Goal: Task Accomplishment & Management: Use online tool/utility

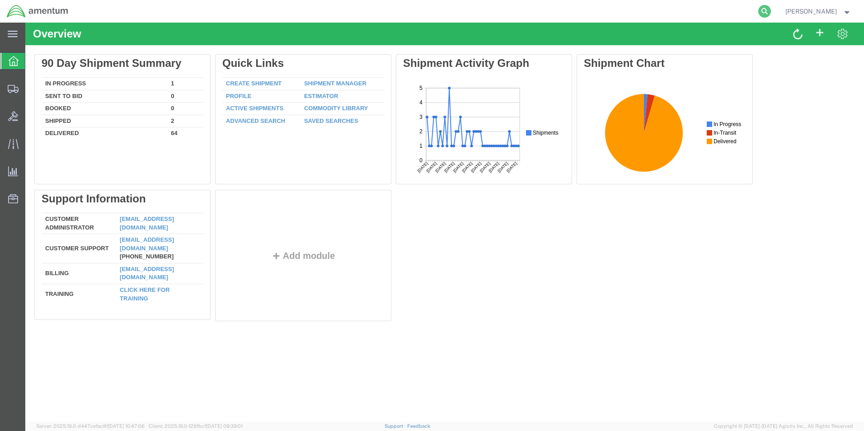
click at [771, 10] on icon at bounding box center [765, 11] width 13 height 13
click at [710, 12] on input "search" at bounding box center [621, 11] width 275 height 22
paste input "S555-25261-0570"
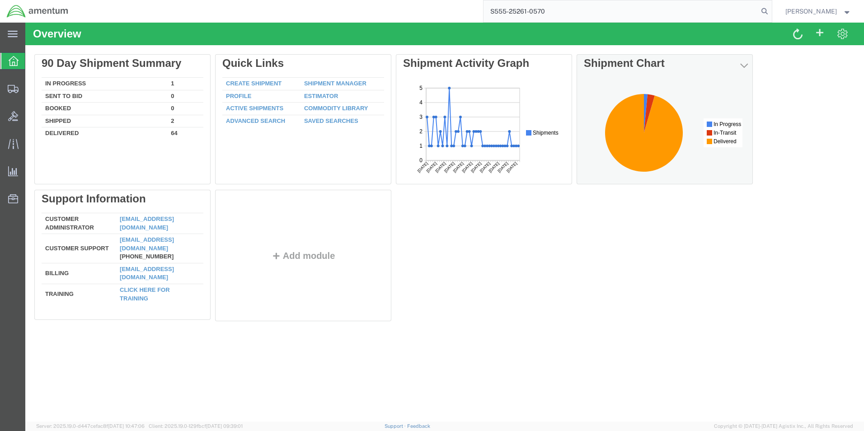
type input "S555-25261-0570"
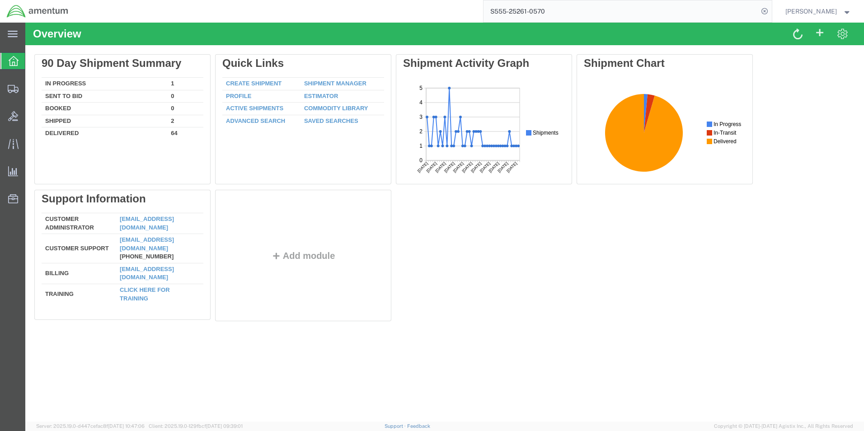
click at [511, 10] on input "S555-25261-0570" at bounding box center [621, 11] width 275 height 22
click at [582, 9] on input "S555-25261-0570" at bounding box center [621, 11] width 275 height 22
click at [771, 12] on icon at bounding box center [765, 11] width 13 height 13
click at [771, 13] on icon at bounding box center [765, 11] width 13 height 13
click at [666, 10] on input "search" at bounding box center [621, 11] width 275 height 22
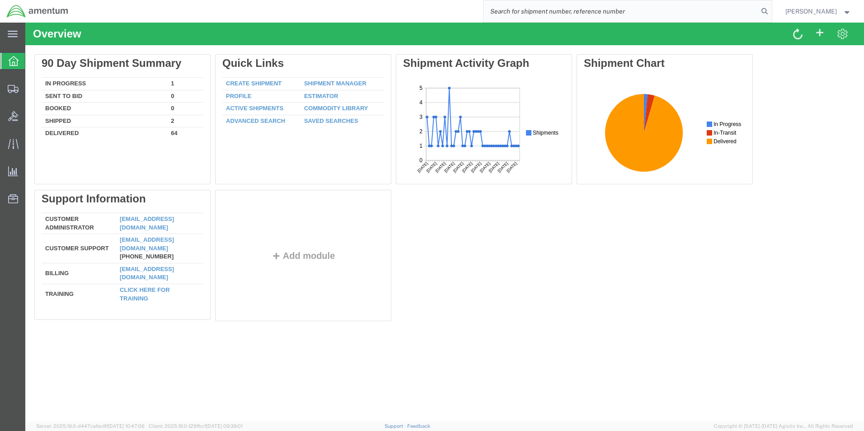
paste input "S555-25261-0570"
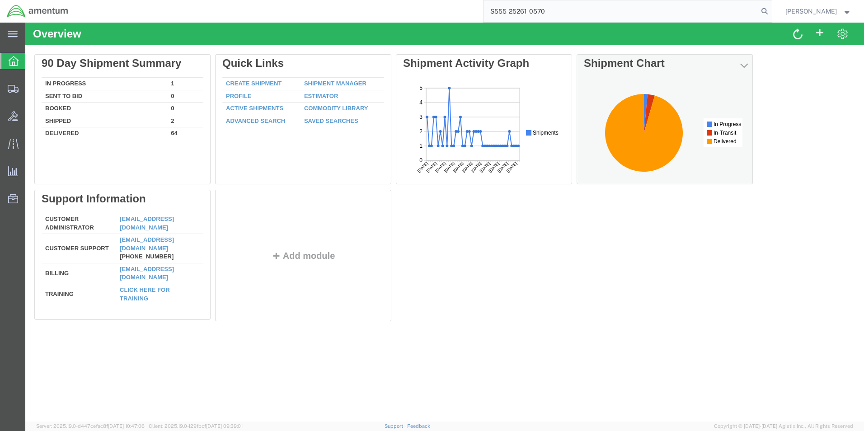
type input "S555-25261-0570"
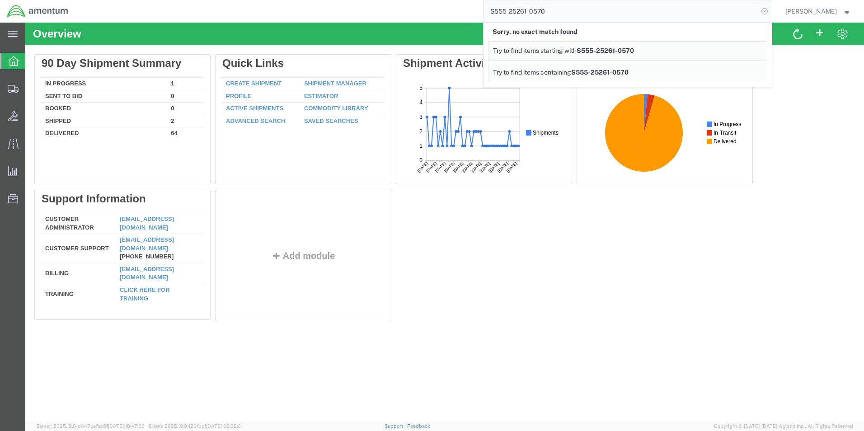
click at [771, 12] on icon at bounding box center [765, 11] width 13 height 13
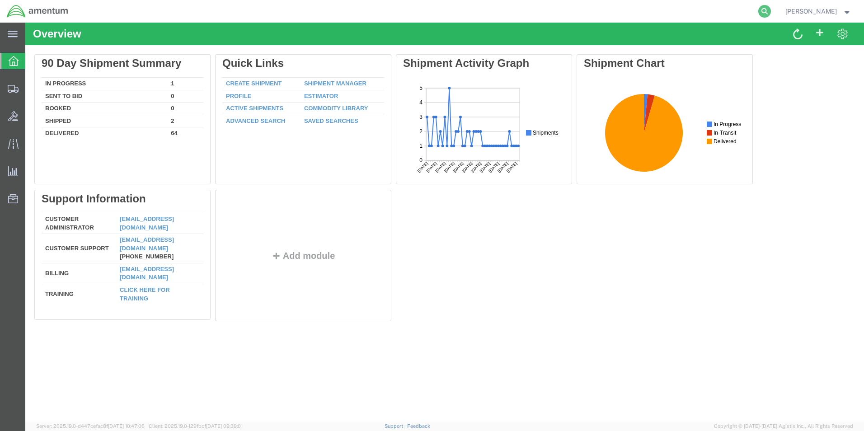
click at [771, 11] on icon at bounding box center [765, 11] width 13 height 13
drag, startPoint x: 721, startPoint y: 9, endPoint x: 697, endPoint y: 16, distance: 25.5
click at [697, 16] on input "search" at bounding box center [621, 11] width 275 height 22
paste input "S555-25261-0570"
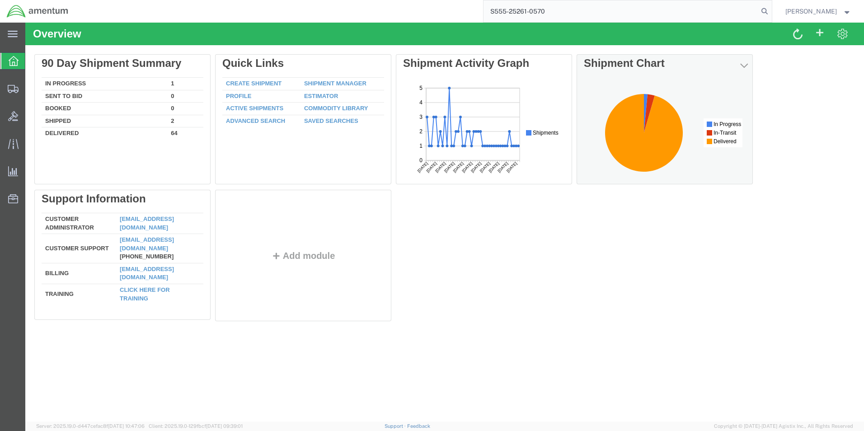
type input "S555-25261-0570"
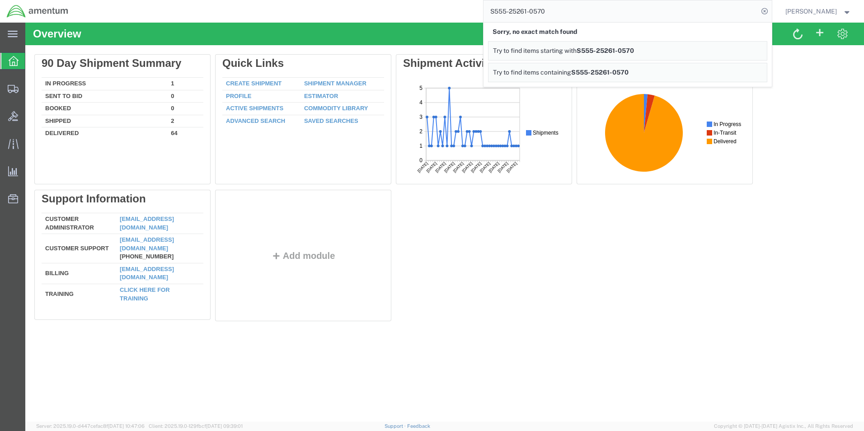
click at [588, 236] on div "Delete 90 Day Shipment Summary In Progress 1 Sent To Bid 0 Booked 0 Shipped 2 D…" at bounding box center [444, 189] width 821 height 271
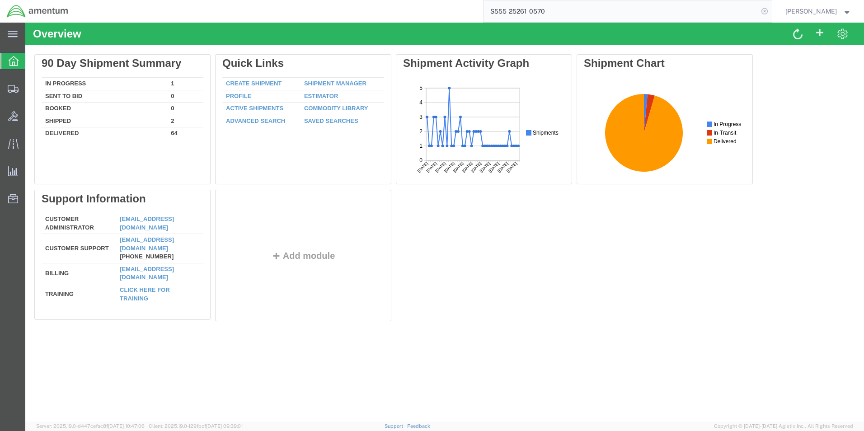
click at [771, 12] on icon at bounding box center [765, 11] width 13 height 13
click at [771, 10] on icon at bounding box center [765, 11] width 13 height 13
click at [593, 13] on input "search" at bounding box center [621, 11] width 275 height 22
paste input "S555-25261-0570"
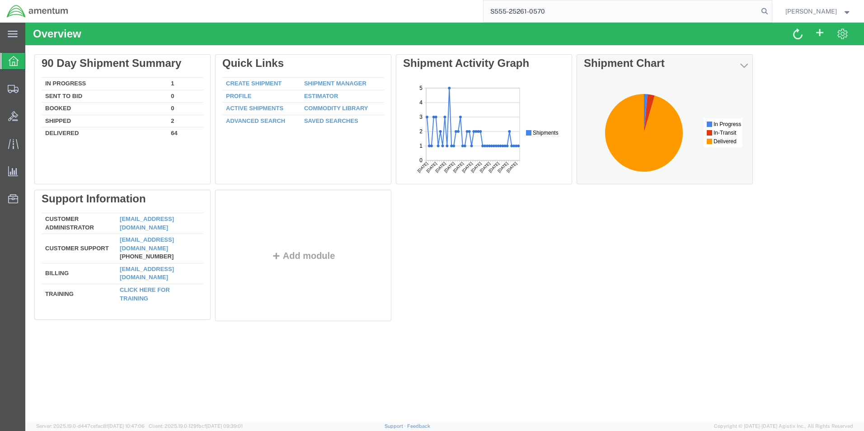
type input "S555-25261-0570"
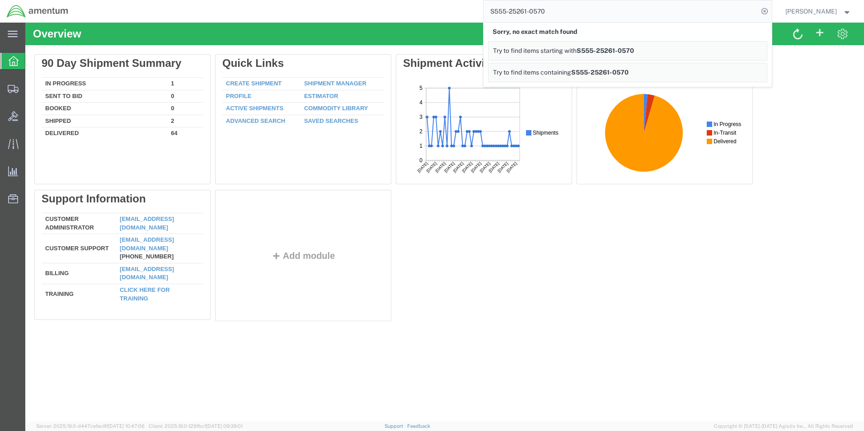
drag, startPoint x: 633, startPoint y: 226, endPoint x: 619, endPoint y: 235, distance: 16.7
click at [622, 231] on div "Delete 90 Day Shipment Summary In Progress 1 Sent To Bid 0 Booked 0 Shipped 2 D…" at bounding box center [444, 189] width 821 height 271
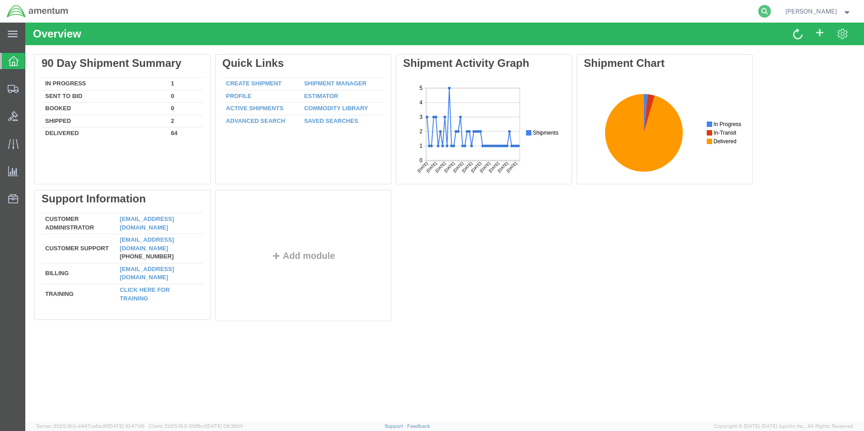
click at [771, 11] on icon at bounding box center [765, 11] width 13 height 13
click at [668, 8] on input "search" at bounding box center [621, 11] width 275 height 22
paste input "S555-25261-0570"
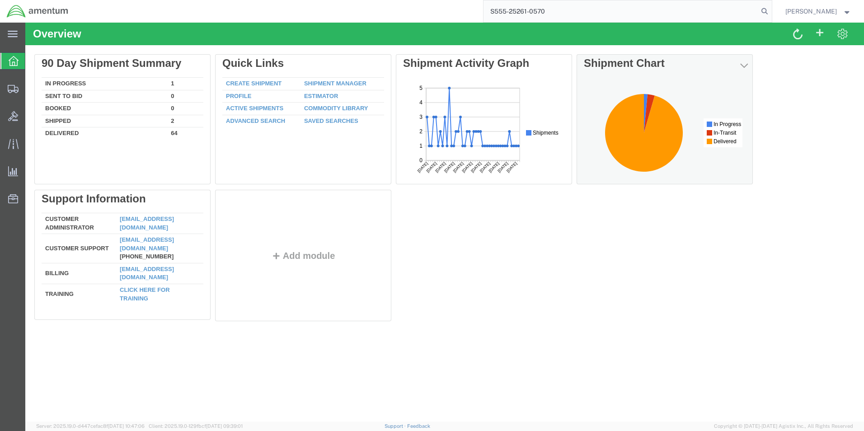
type input "S555-25261-0570"
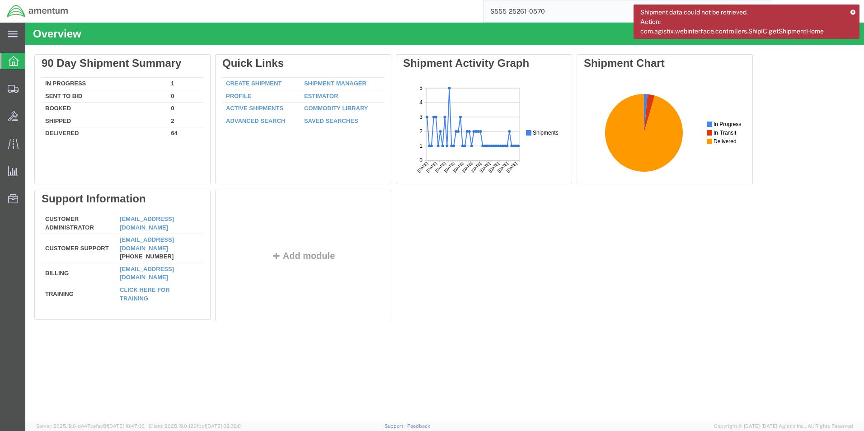
click at [853, 13] on icon at bounding box center [853, 11] width 6 height 5
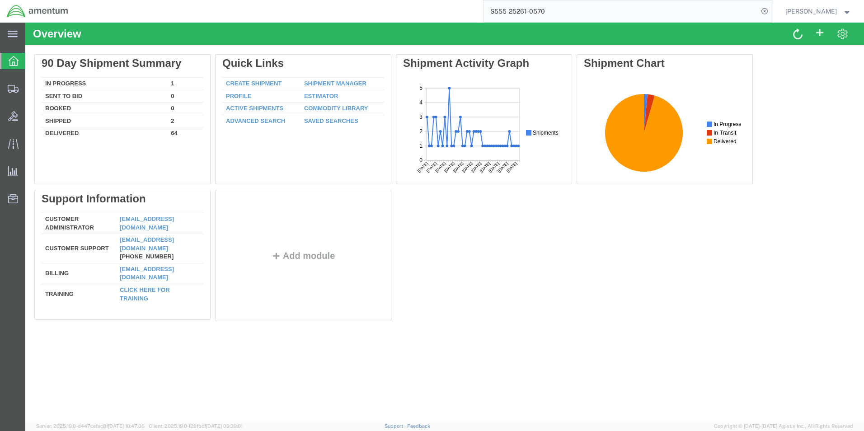
click at [670, 10] on input "S555-25261-0570" at bounding box center [621, 11] width 275 height 22
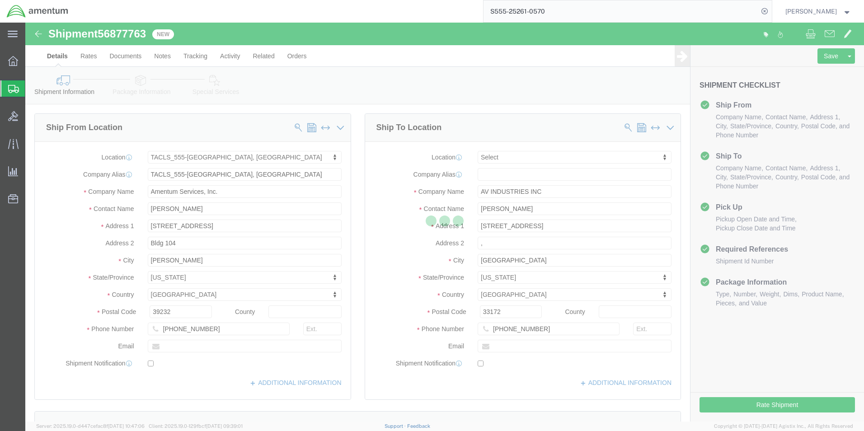
select select "42696"
select select
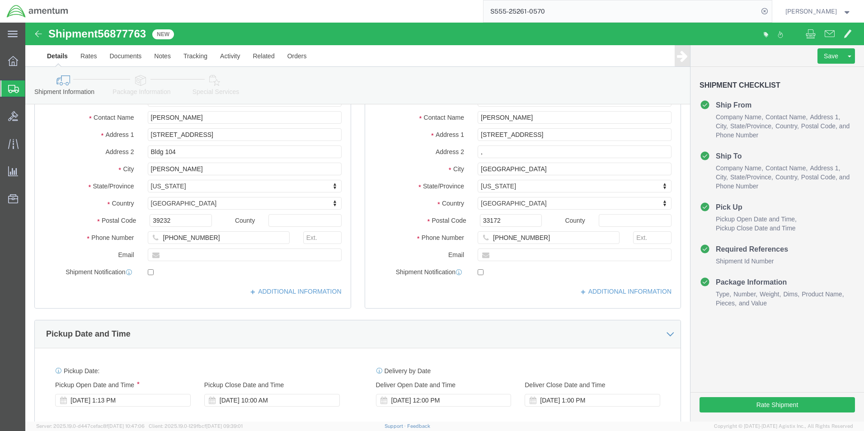
scroll to position [271, 0]
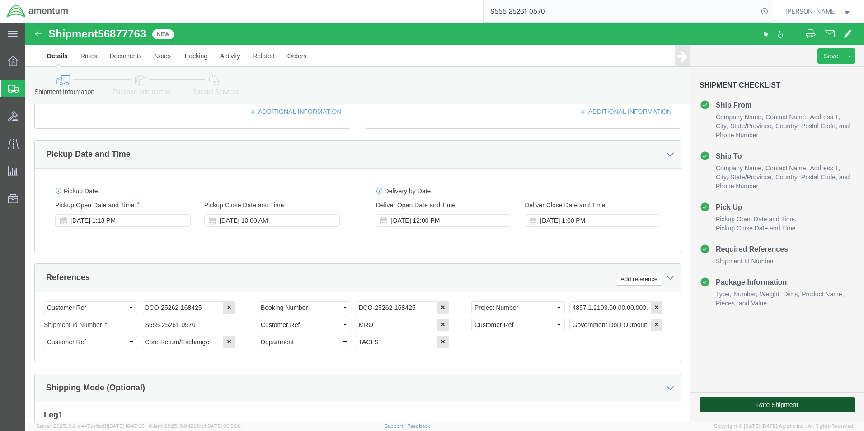
click button "Rate Shipment"
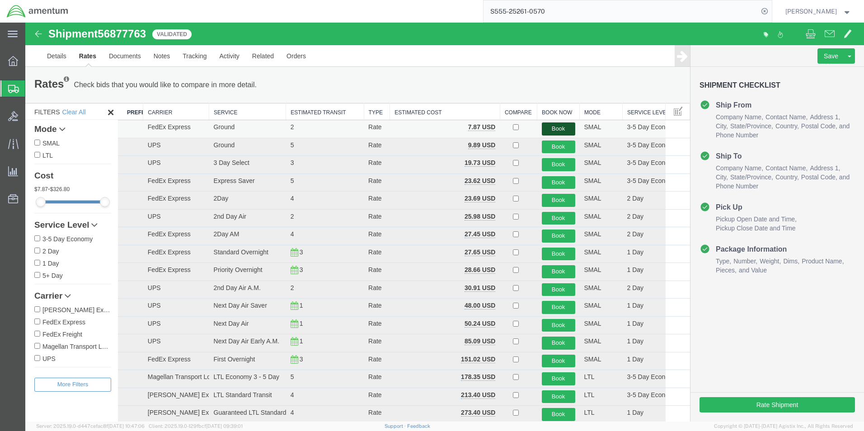
click at [551, 127] on button "Book" at bounding box center [558, 129] width 33 height 13
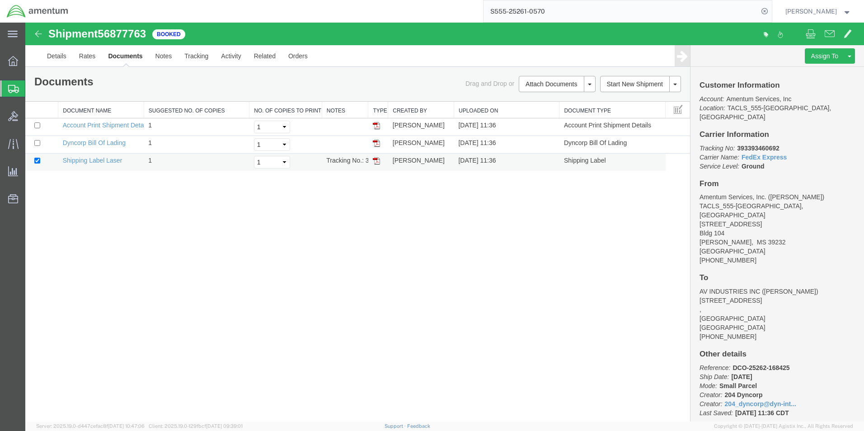
click at [70, 166] on td "Shipping Label Laser" at bounding box center [101, 163] width 86 height 18
click at [71, 162] on link "Shipping Label Laser" at bounding box center [93, 160] width 60 height 7
